Goal: Information Seeking & Learning: Learn about a topic

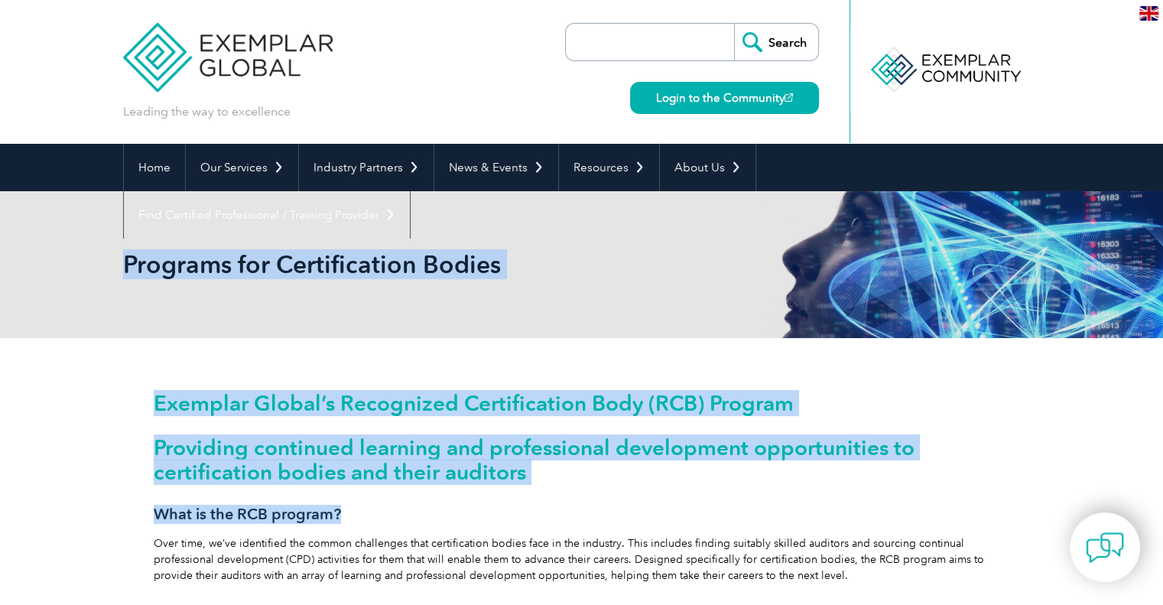
drag, startPoint x: 369, startPoint y: 510, endPoint x: 125, endPoint y: 275, distance: 339.7
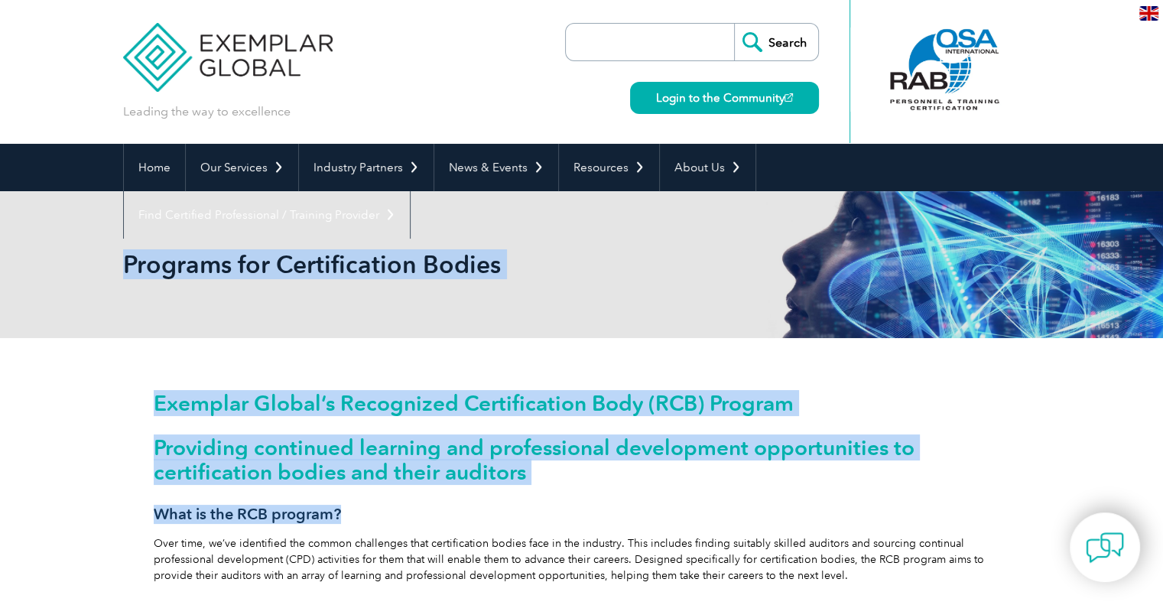
click at [666, 506] on h3 "What is the RCB program?" at bounding box center [582, 514] width 857 height 19
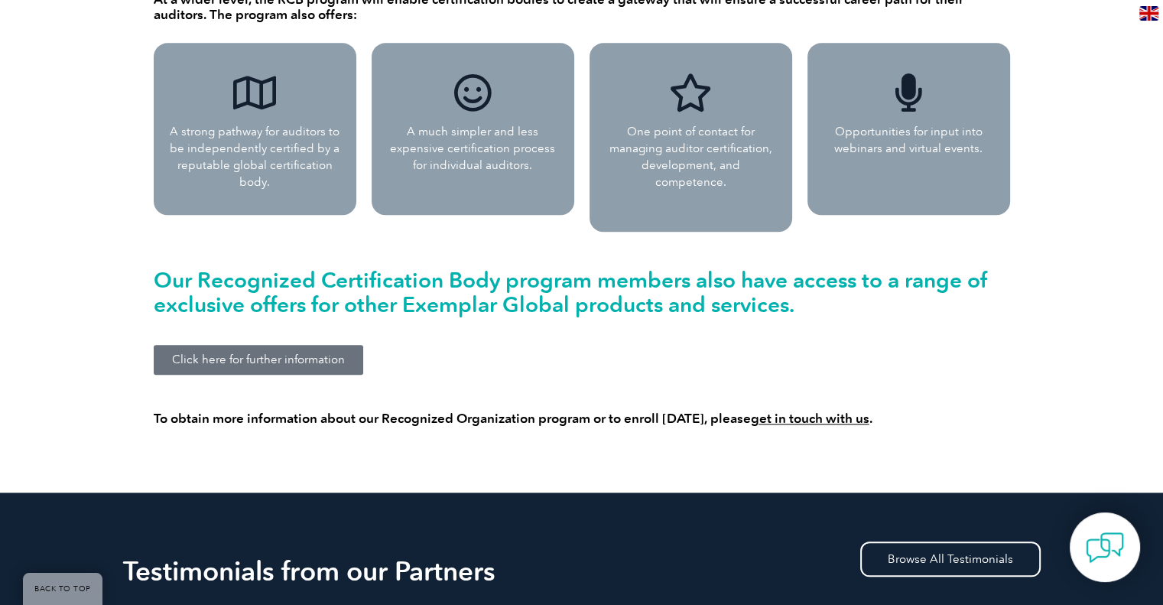
scroll to position [1453, 0]
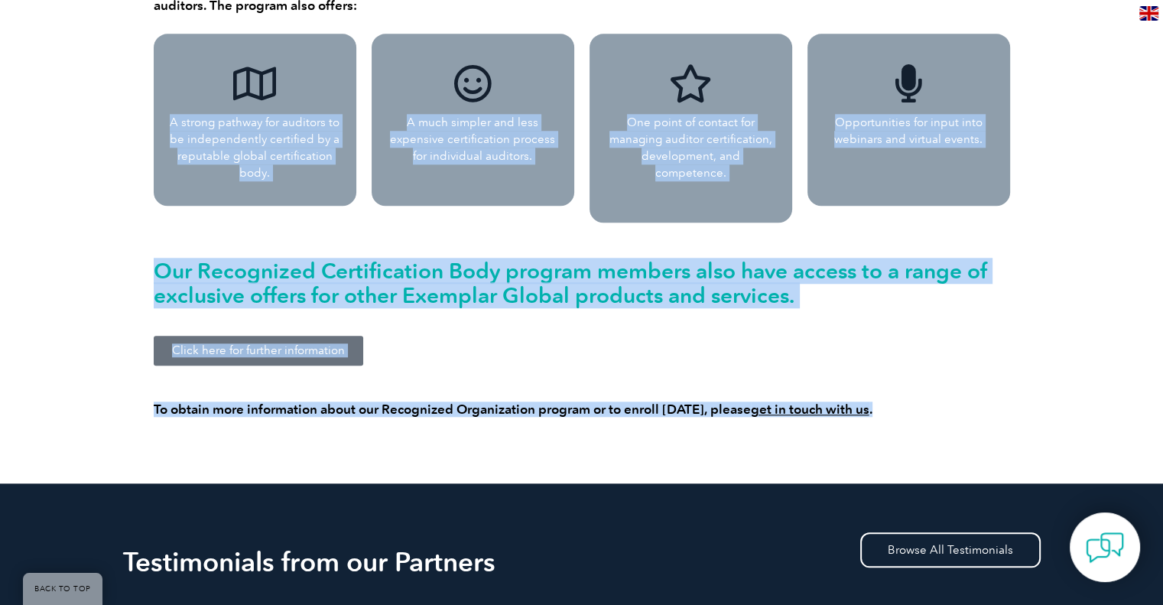
drag, startPoint x: 984, startPoint y: 395, endPoint x: 170, endPoint y: 91, distance: 869.6
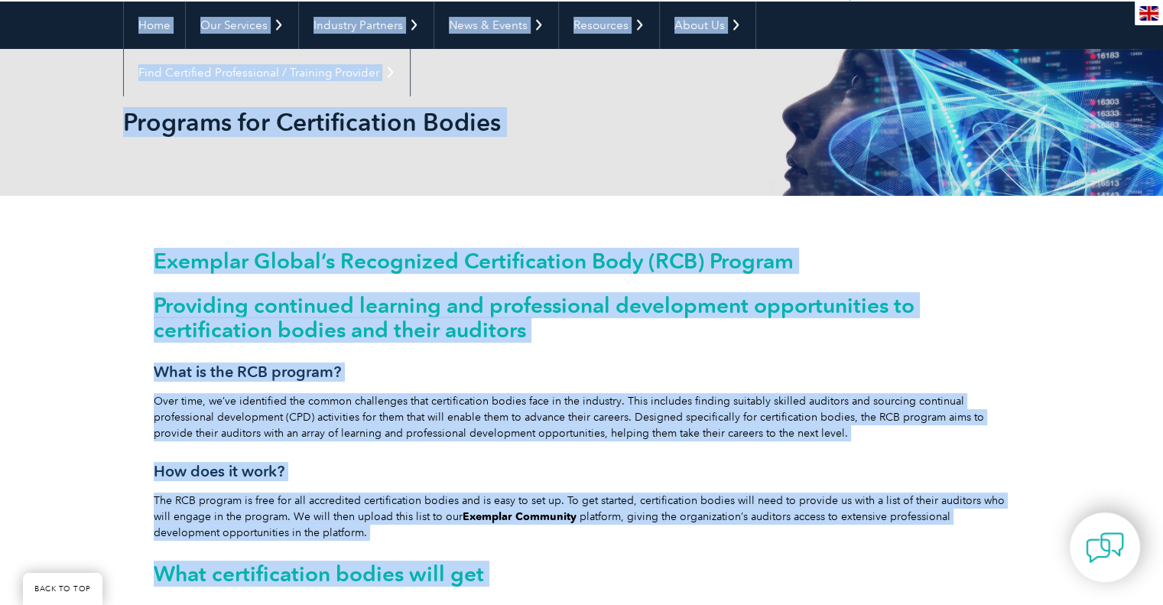
scroll to position [0, 0]
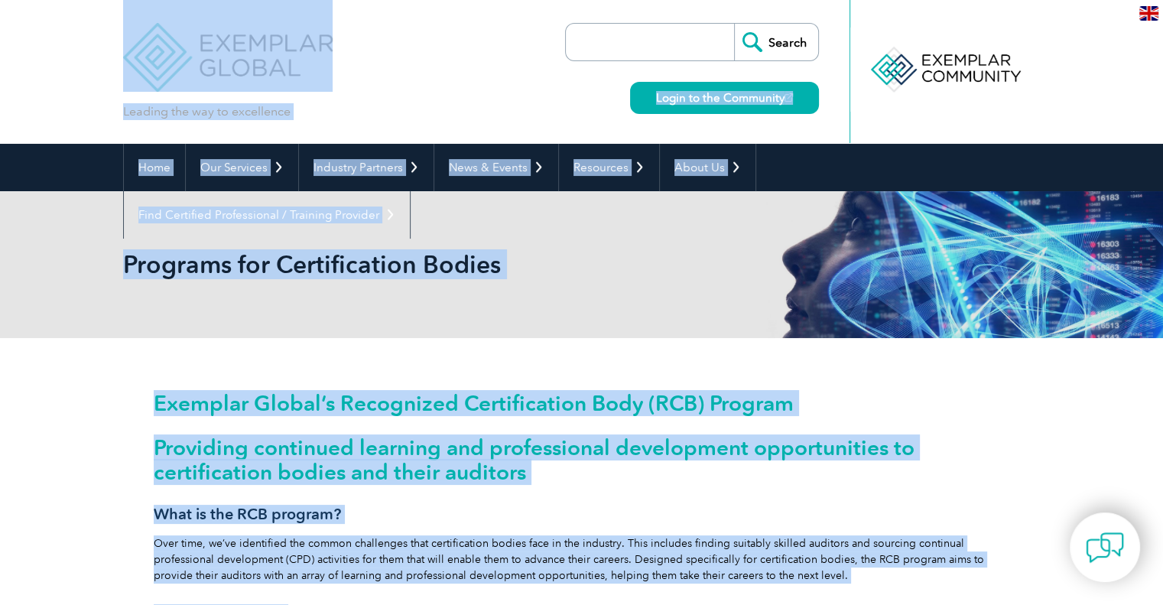
drag, startPoint x: 170, startPoint y: 88, endPoint x: 163, endPoint y: 99, distance: 12.7
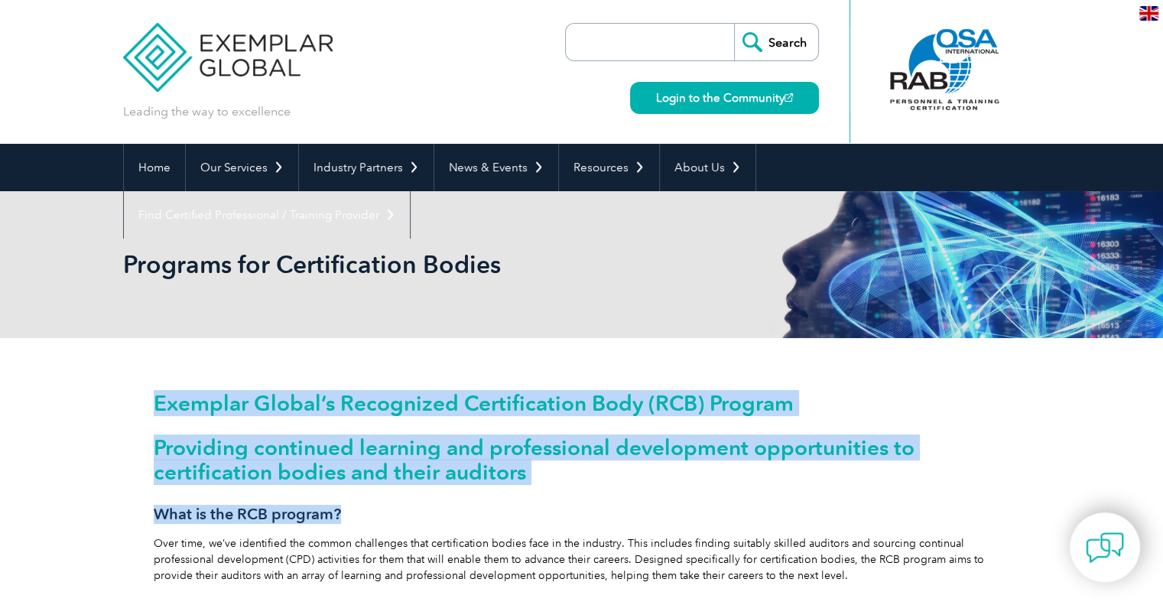
drag, startPoint x: 149, startPoint y: 408, endPoint x: 87, endPoint y: 382, distance: 67.5
click at [510, 464] on h2 "Providing continued learning and professional development opportunities to cert…" at bounding box center [582, 459] width 857 height 49
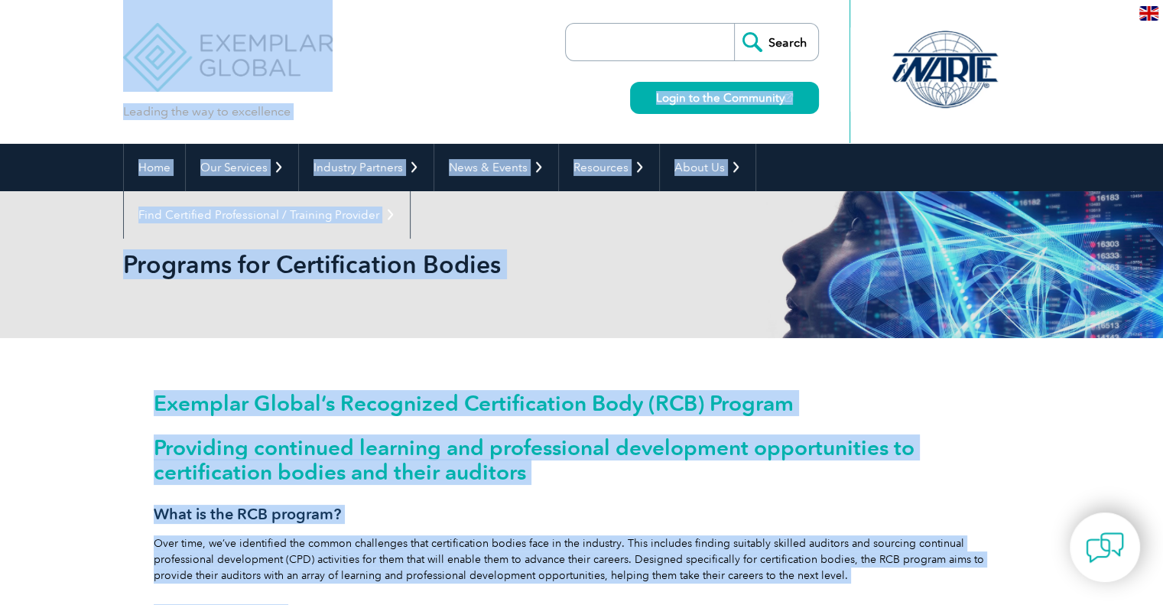
drag, startPoint x: 1058, startPoint y: 577, endPoint x: 0, endPoint y: 70, distance: 1173.5
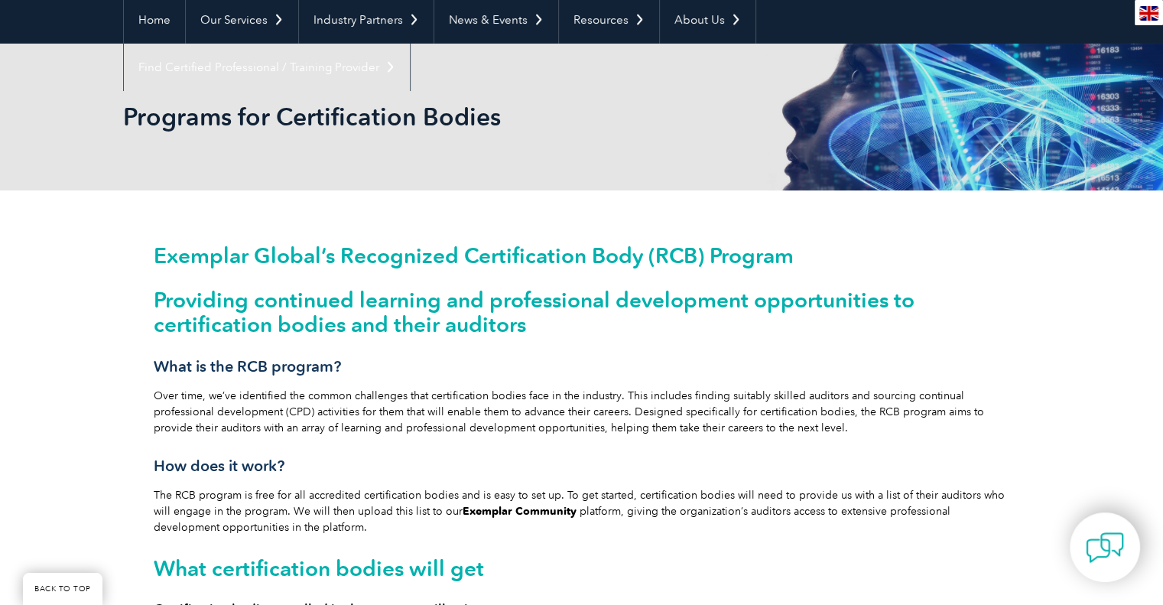
scroll to position [153, 0]
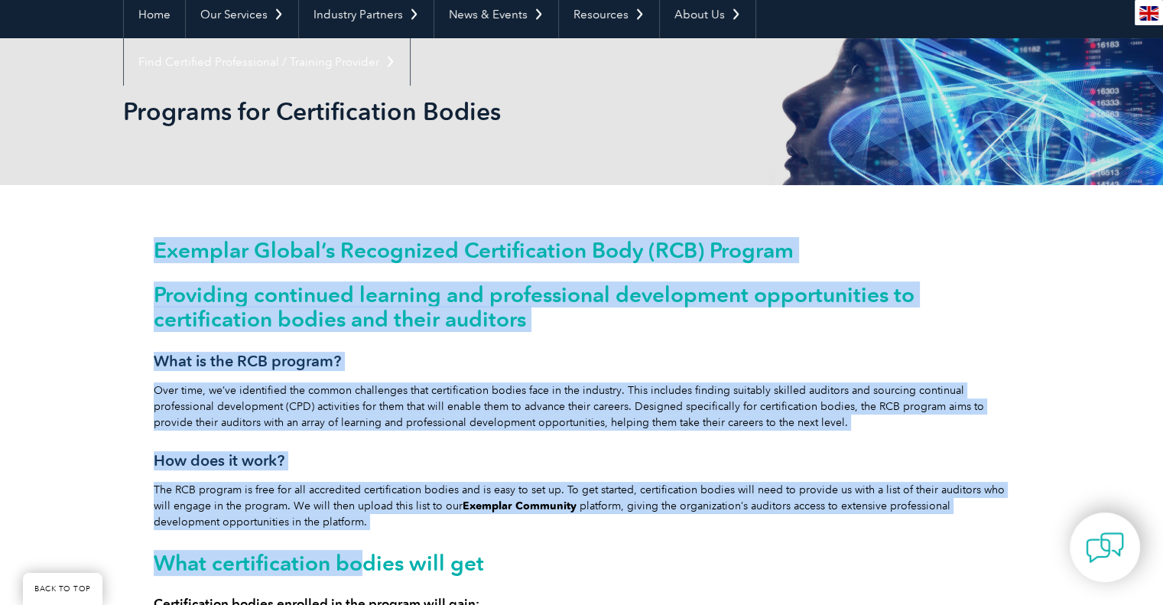
drag, startPoint x: 357, startPoint y: 531, endPoint x: 113, endPoint y: 262, distance: 362.8
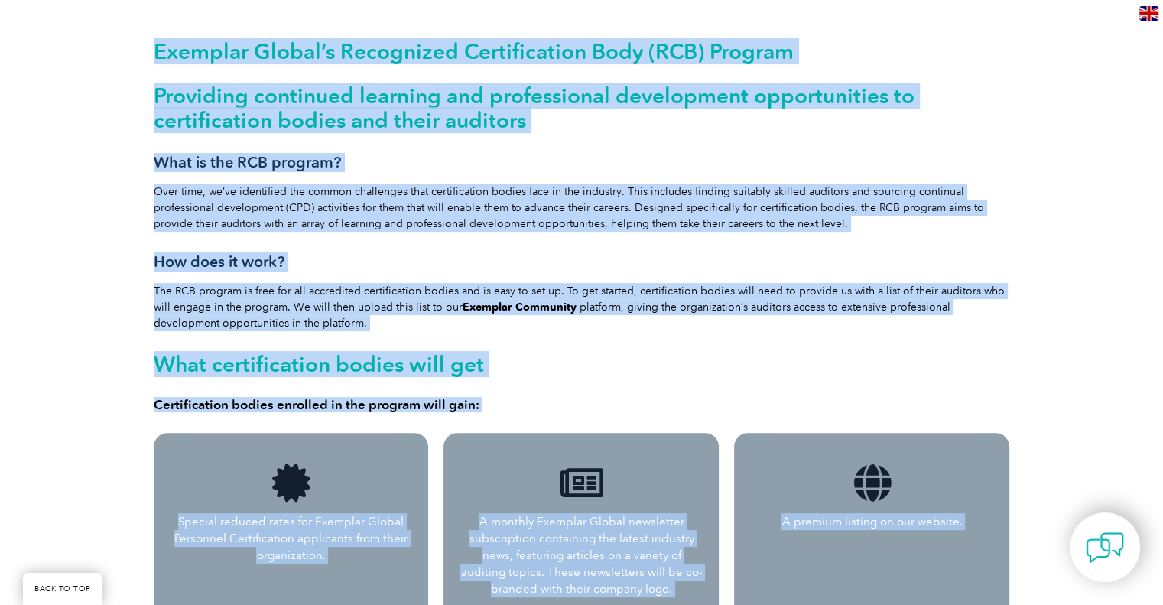
scroll to position [223, 0]
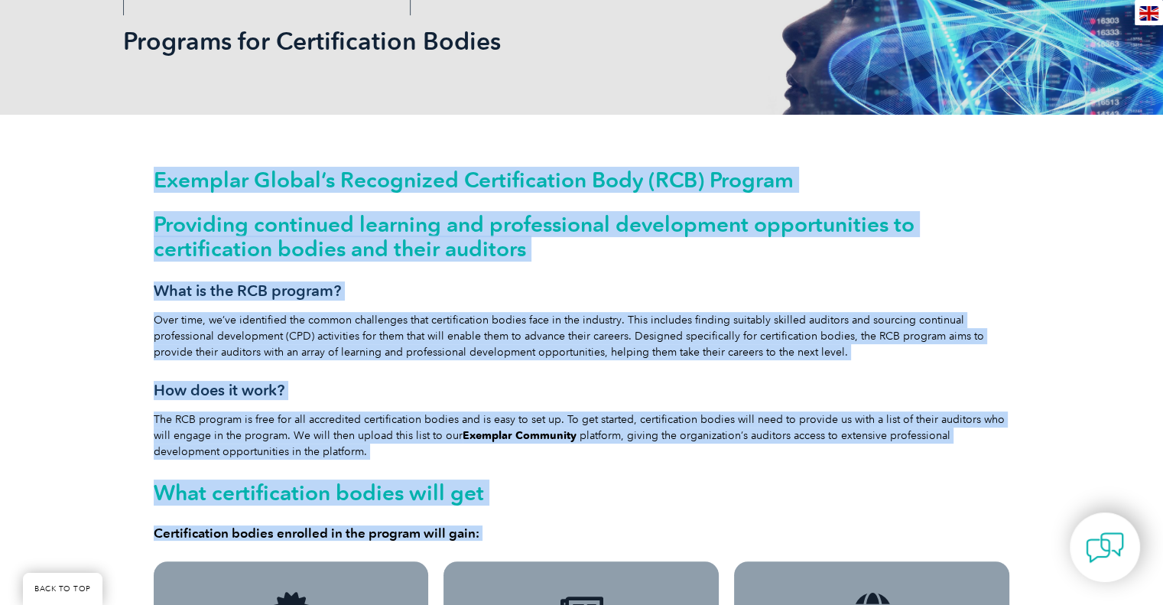
drag, startPoint x: 1060, startPoint y: 568, endPoint x: 58, endPoint y: 169, distance: 1078.6
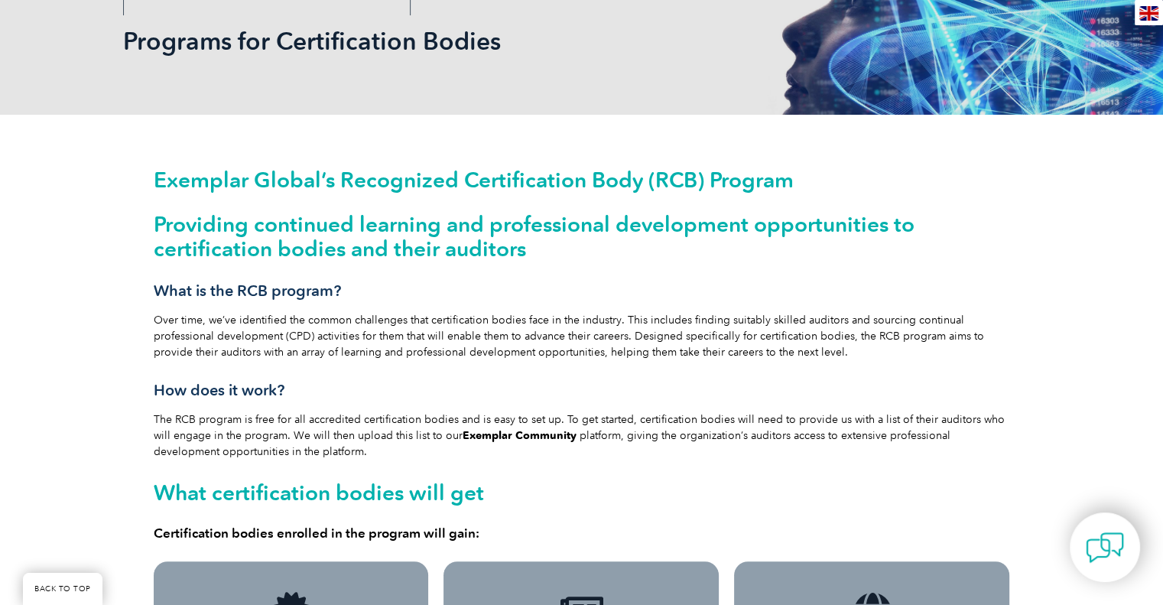
click at [513, 284] on h3 "What is the RCB program?" at bounding box center [582, 290] width 857 height 19
click at [609, 304] on div "Exemplar Global’s Recognized Certification Body (RCB) Program Providing continu…" at bounding box center [582, 354] width 857 height 373
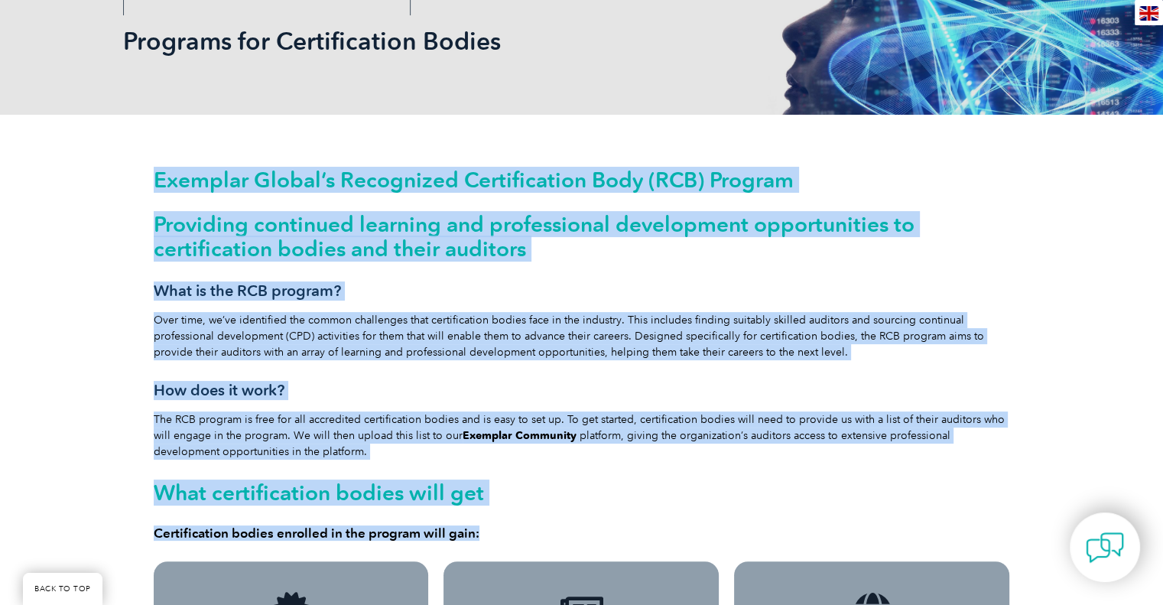
drag, startPoint x: 488, startPoint y: 541, endPoint x: 242, endPoint y: 201, distance: 419.1
click at [725, 493] on h2 "What certification bodies will get" at bounding box center [582, 492] width 857 height 24
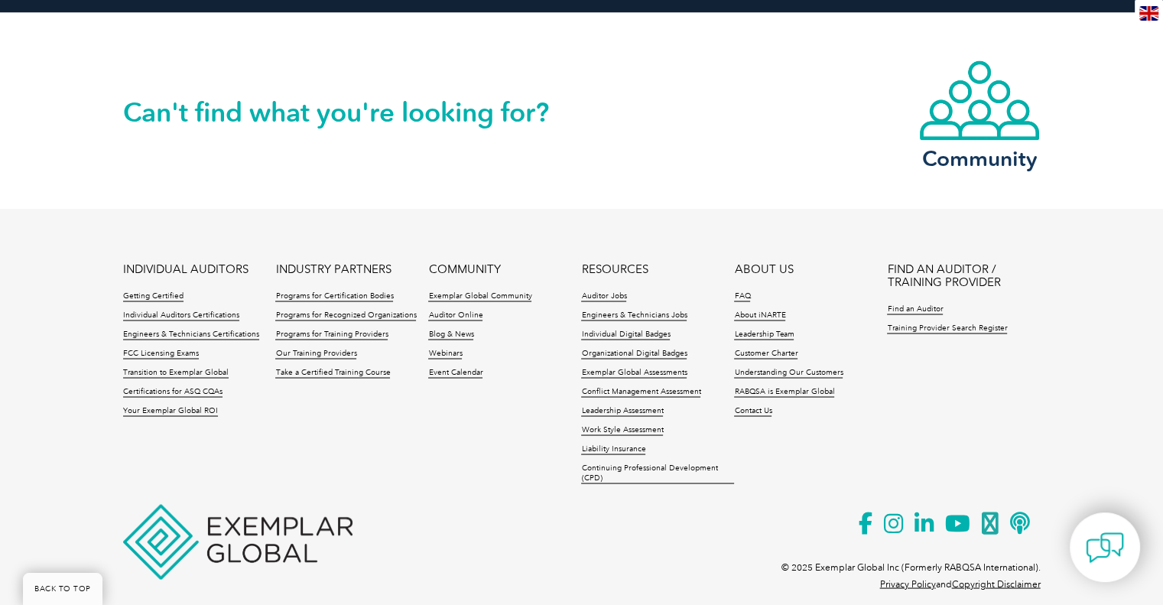
scroll to position [2671, 0]
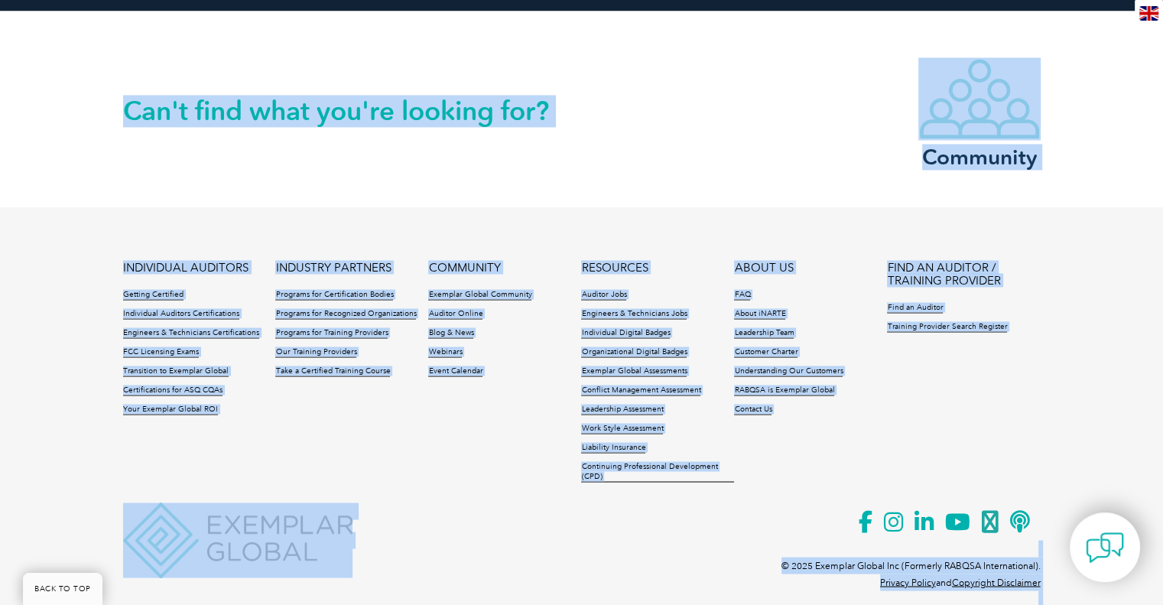
drag, startPoint x: 1054, startPoint y: 562, endPoint x: 112, endPoint y: 125, distance: 1039.0
click at [504, 532] on p at bounding box center [582, 540] width 918 height 17
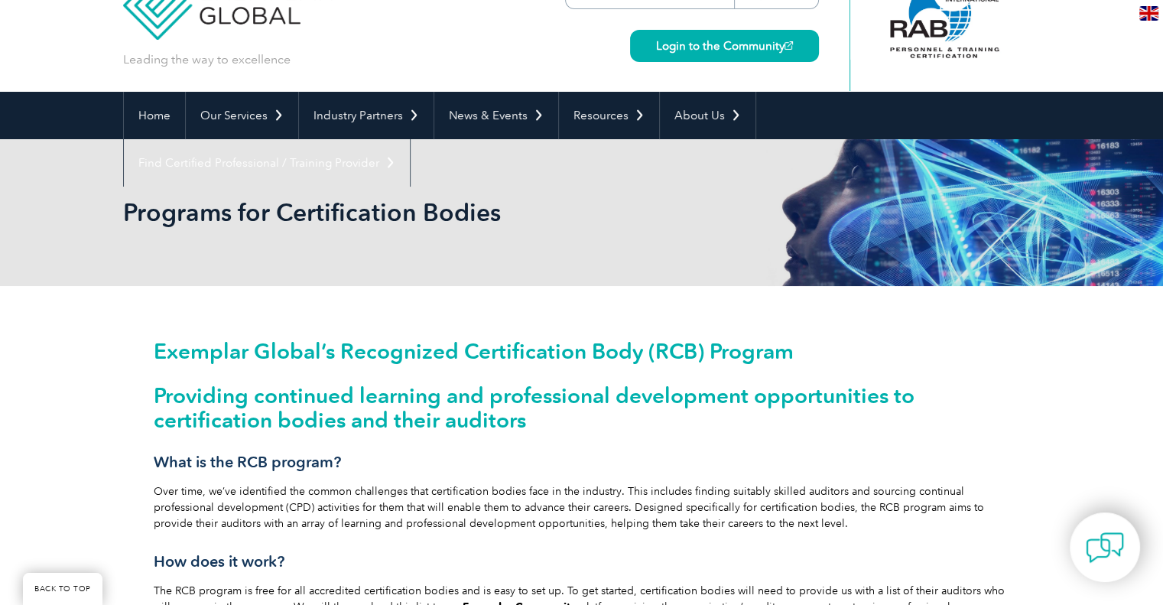
scroll to position [0, 0]
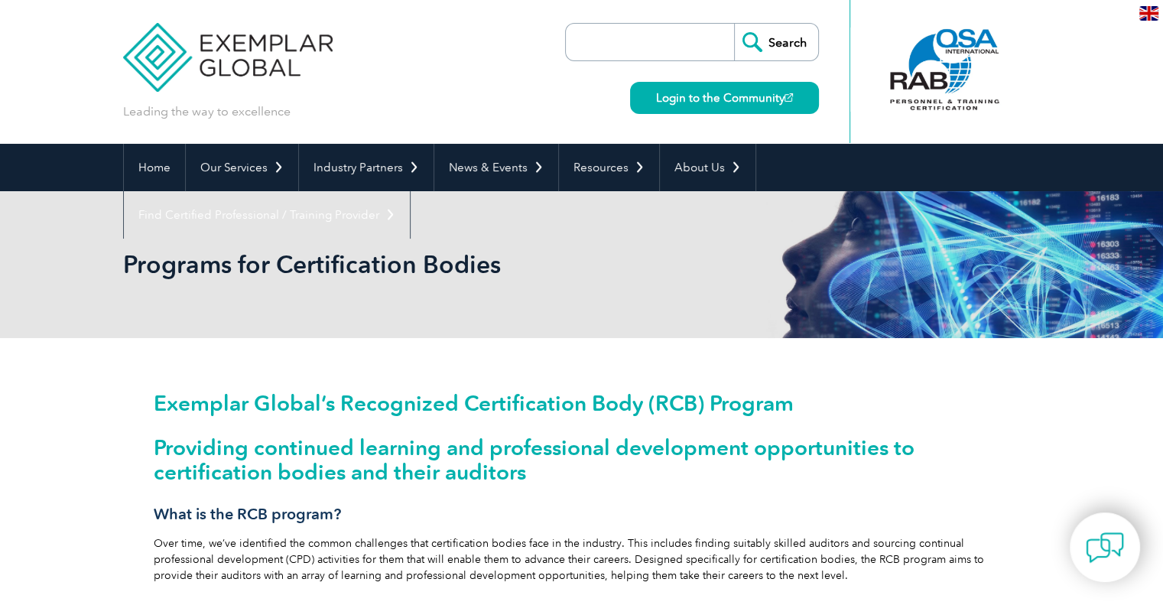
click at [252, 41] on img at bounding box center [228, 46] width 210 height 92
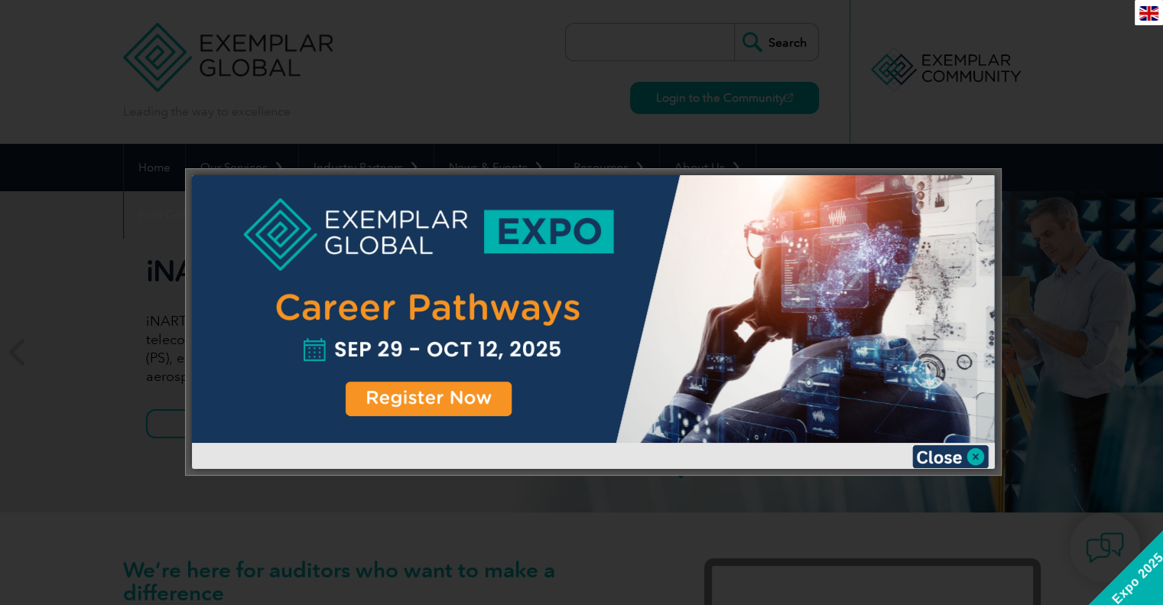
click at [19, 257] on div at bounding box center [581, 302] width 1163 height 605
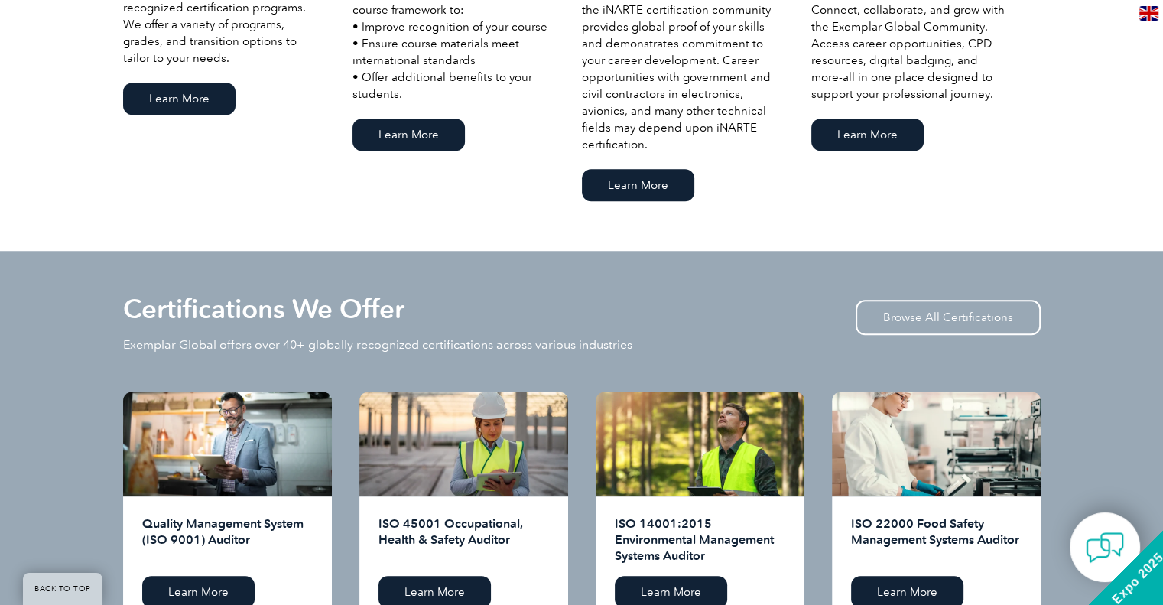
scroll to position [1300, 0]
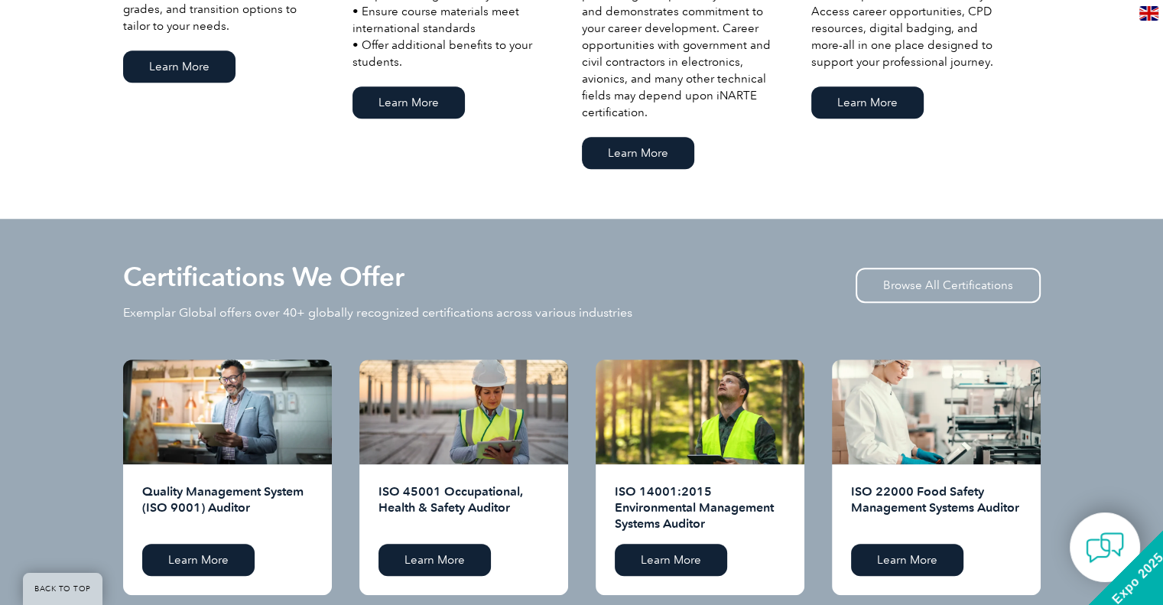
click at [22, 429] on div "Certifications We Offer Exemplar Global offers over 40+ globally recognized cer…" at bounding box center [581, 430] width 1163 height 422
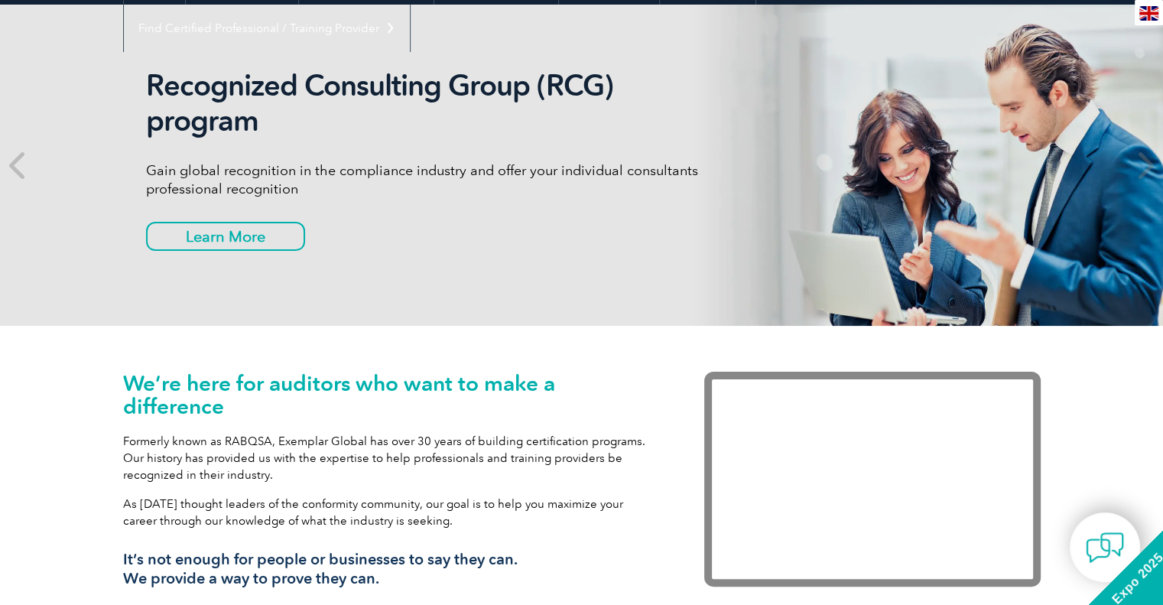
scroll to position [0, 0]
